Goal: Obtain resource: Obtain resource

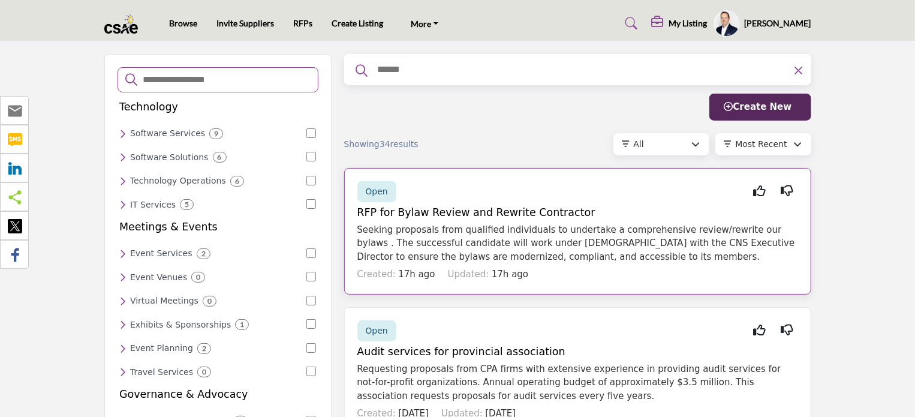
click at [370, 187] on span "Open" at bounding box center [377, 192] width 22 height 10
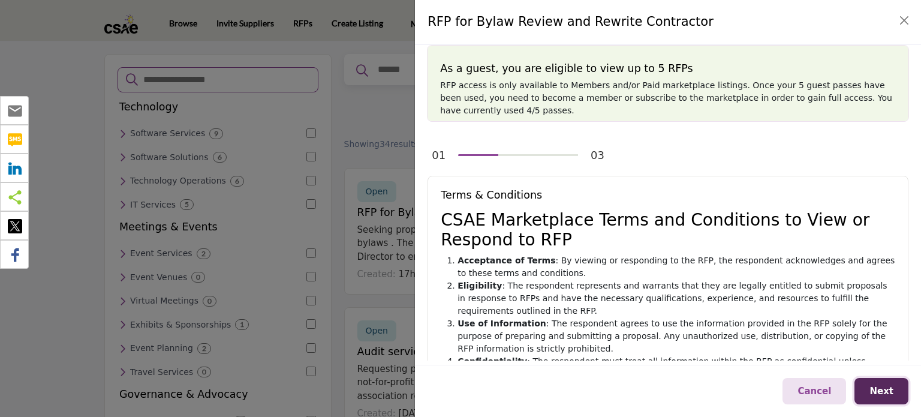
click at [892, 393] on span "Next" at bounding box center [882, 391] width 24 height 11
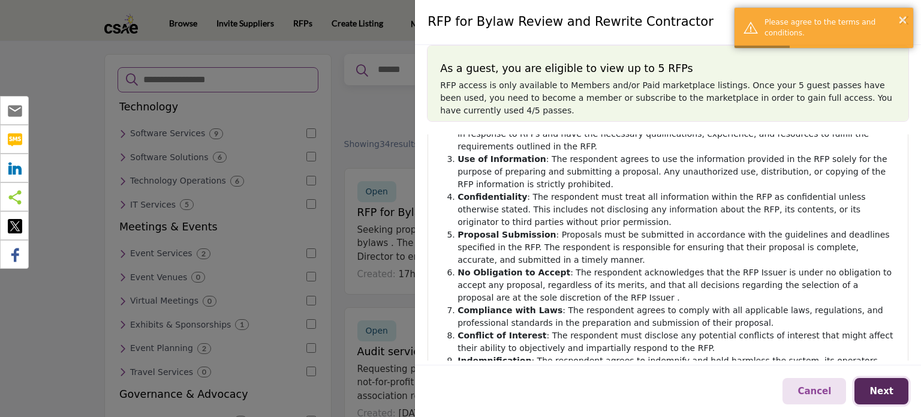
scroll to position [320, 0]
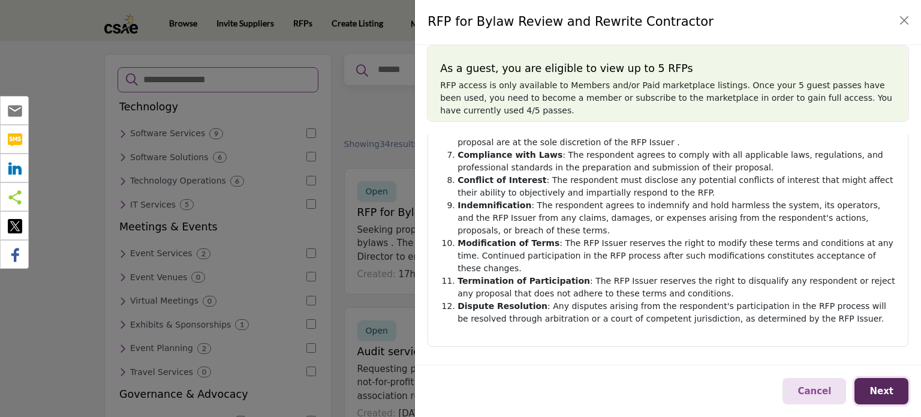
click at [887, 387] on span "Next" at bounding box center [882, 391] width 24 height 11
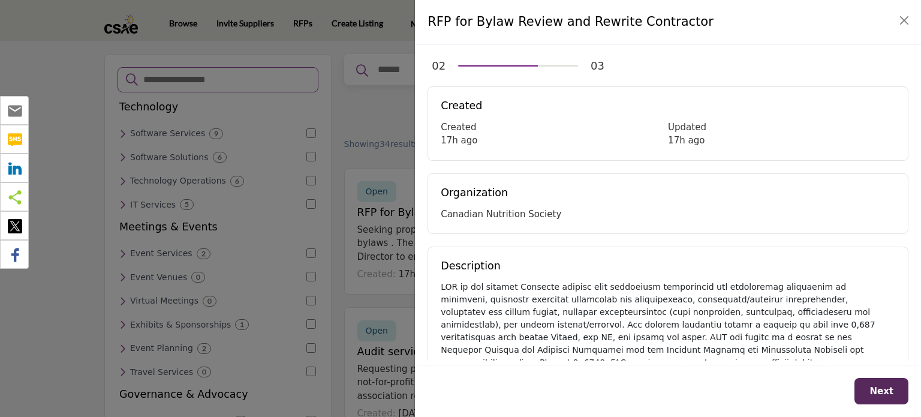
drag, startPoint x: 548, startPoint y: 215, endPoint x: 439, endPoint y: 219, distance: 109.2
click at [439, 219] on div "Organization Canadian Nutrition Society" at bounding box center [668, 203] width 481 height 61
click at [879, 386] on span "Next" at bounding box center [882, 391] width 24 height 11
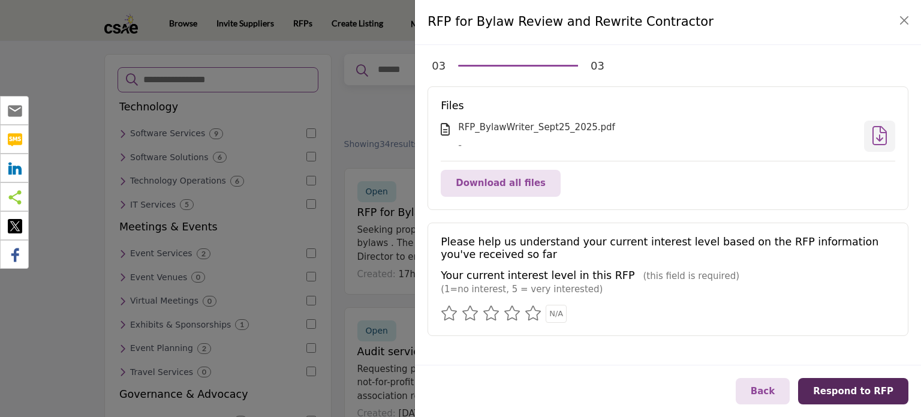
click at [878, 136] on icon at bounding box center [880, 135] width 14 height 1
